Goal: Navigation & Orientation: Understand site structure

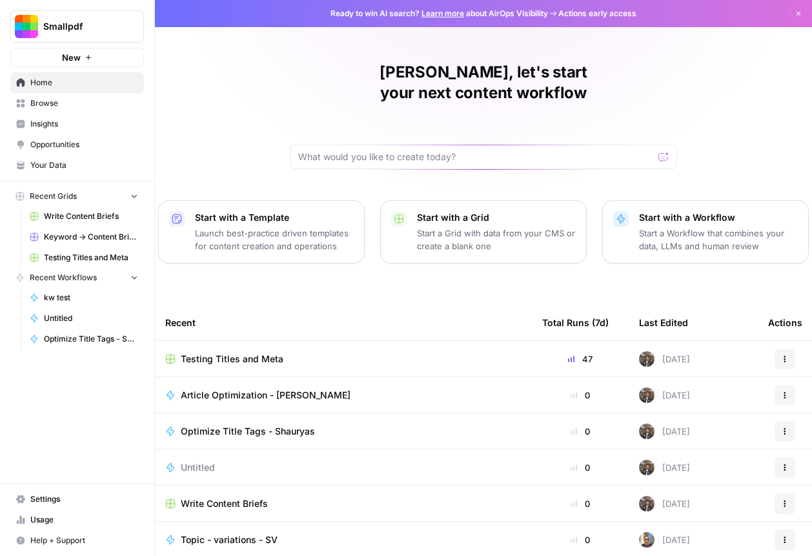
click at [50, 517] on span "Usage" at bounding box center [84, 520] width 108 height 12
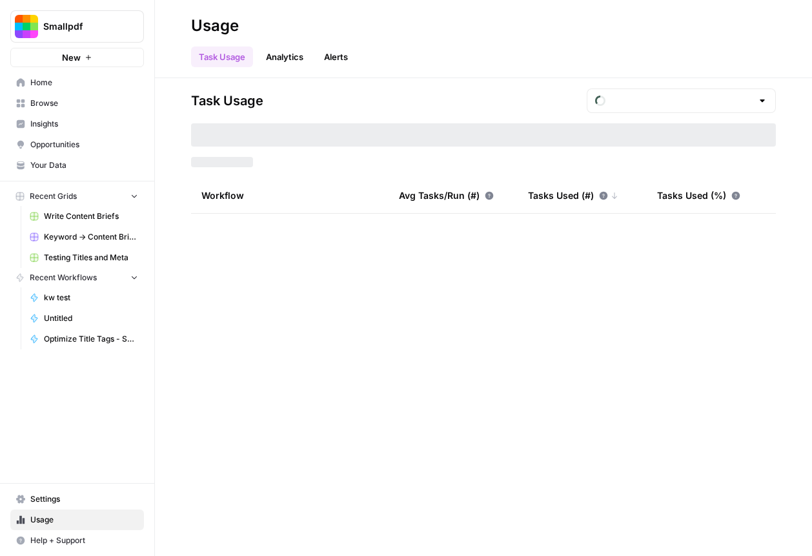
type input "September Tasks"
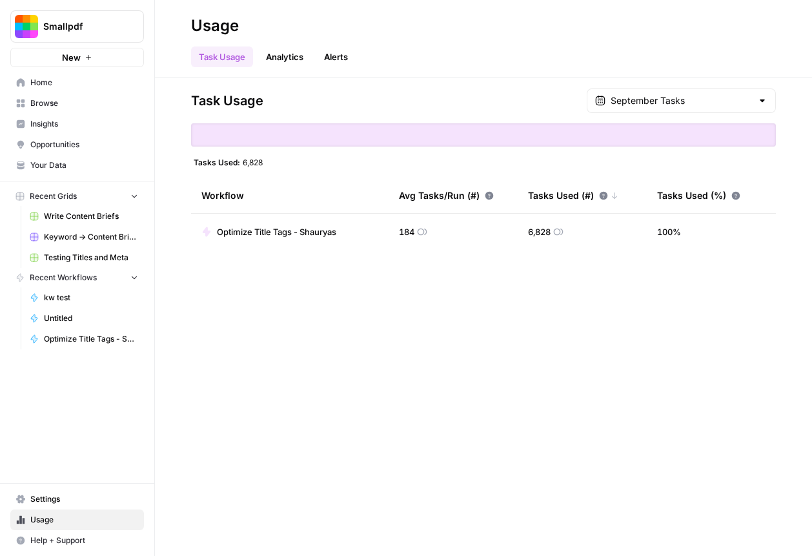
click at [57, 502] on span "Settings" at bounding box center [84, 499] width 108 height 12
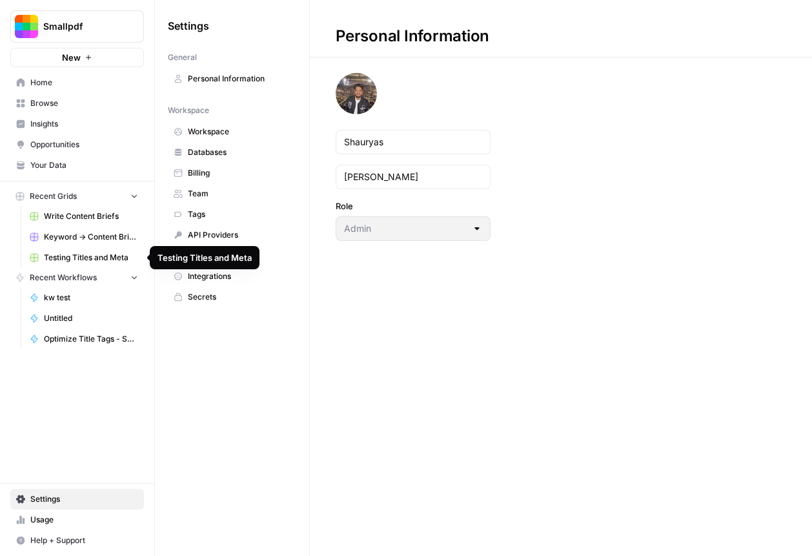
click at [212, 188] on span "Team" at bounding box center [239, 194] width 103 height 12
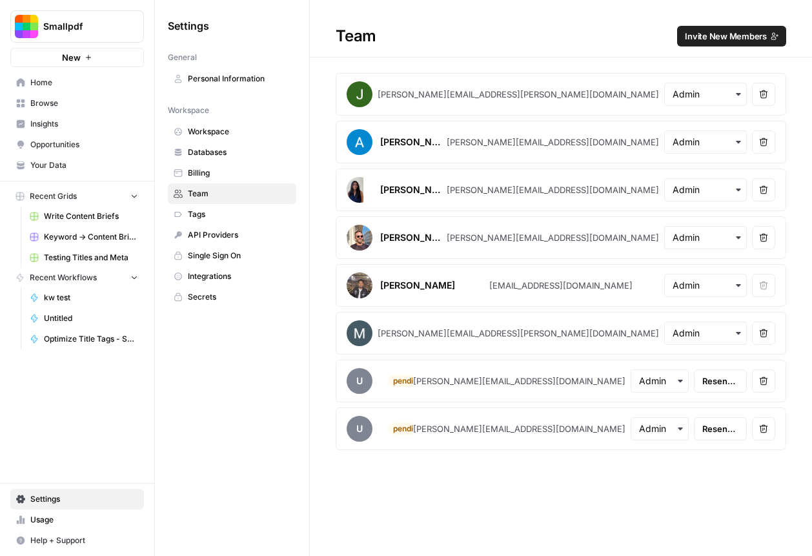
click at [76, 85] on span "Home" at bounding box center [84, 83] width 108 height 12
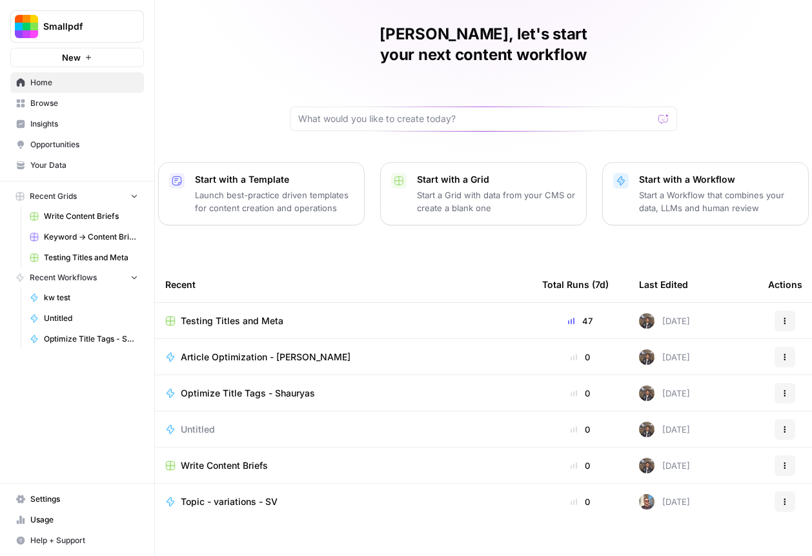
scroll to position [37, 0]
click at [98, 107] on span "Browse" at bounding box center [84, 104] width 108 height 12
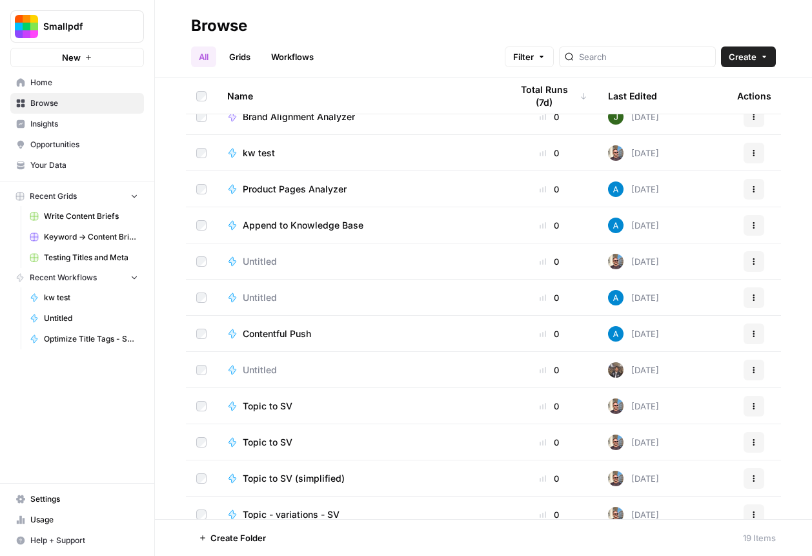
scroll to position [282, 0]
